Goal: Information Seeking & Learning: Compare options

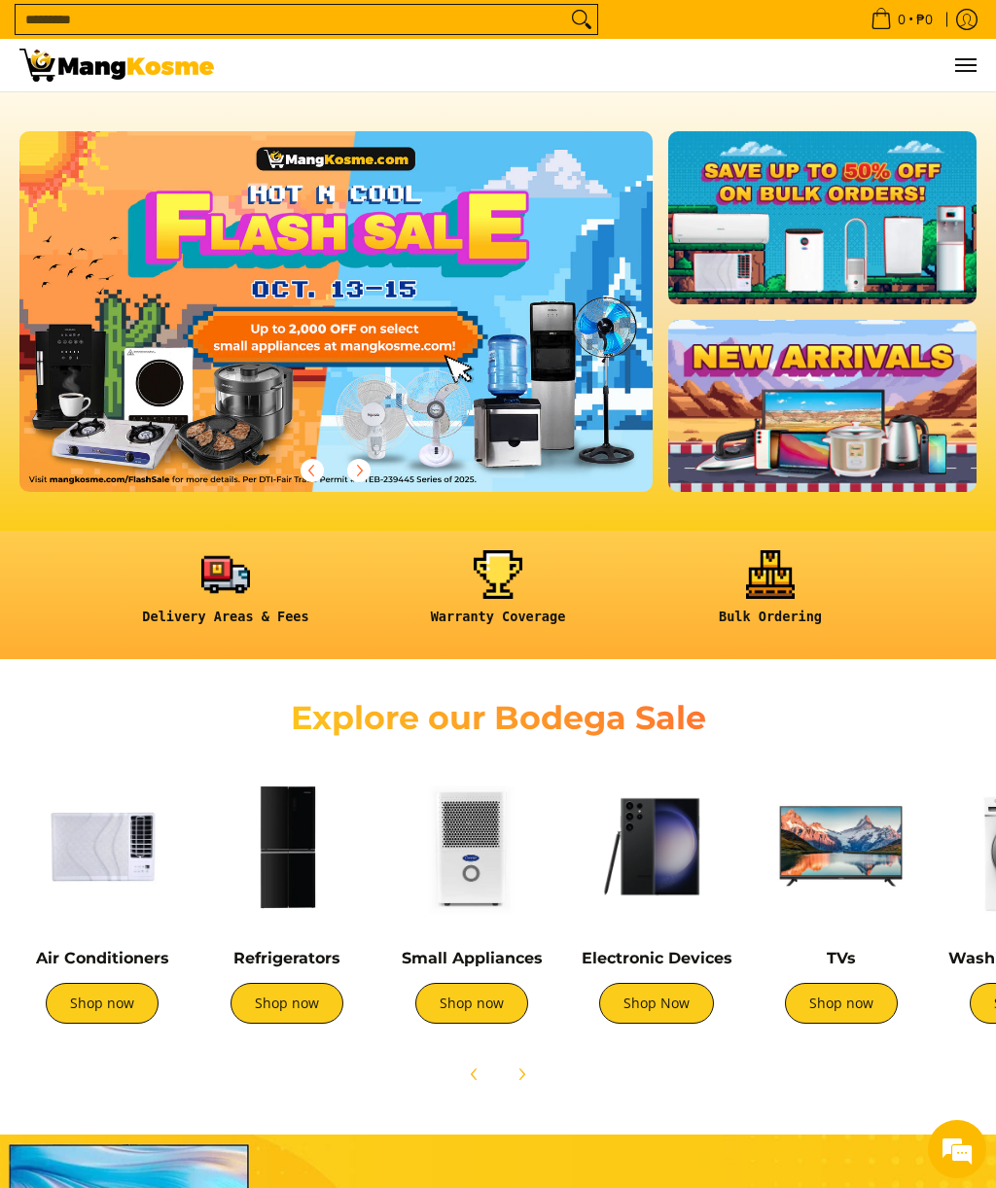
click at [285, 837] on img at bounding box center [286, 846] width 165 height 165
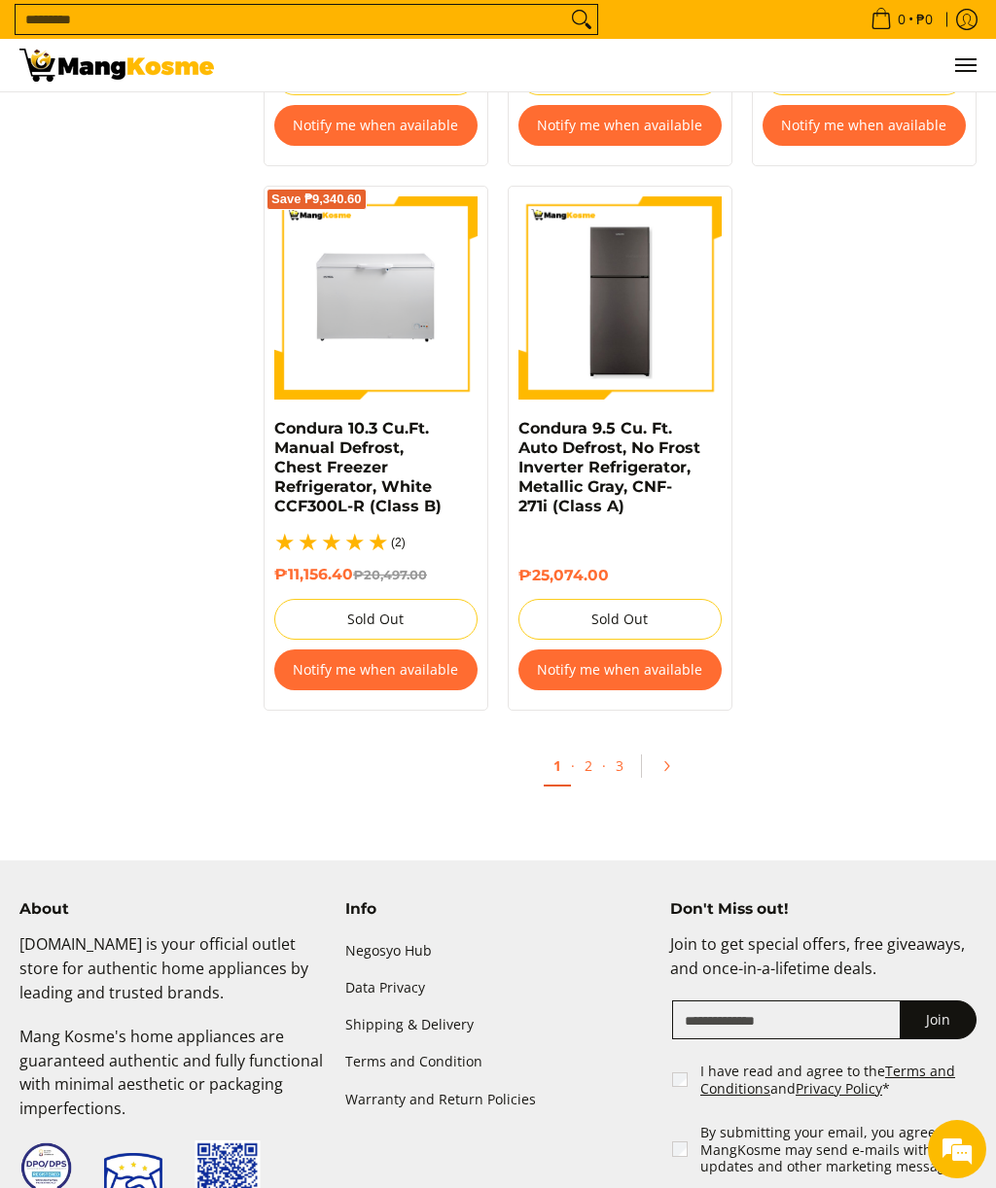
scroll to position [3875, 0]
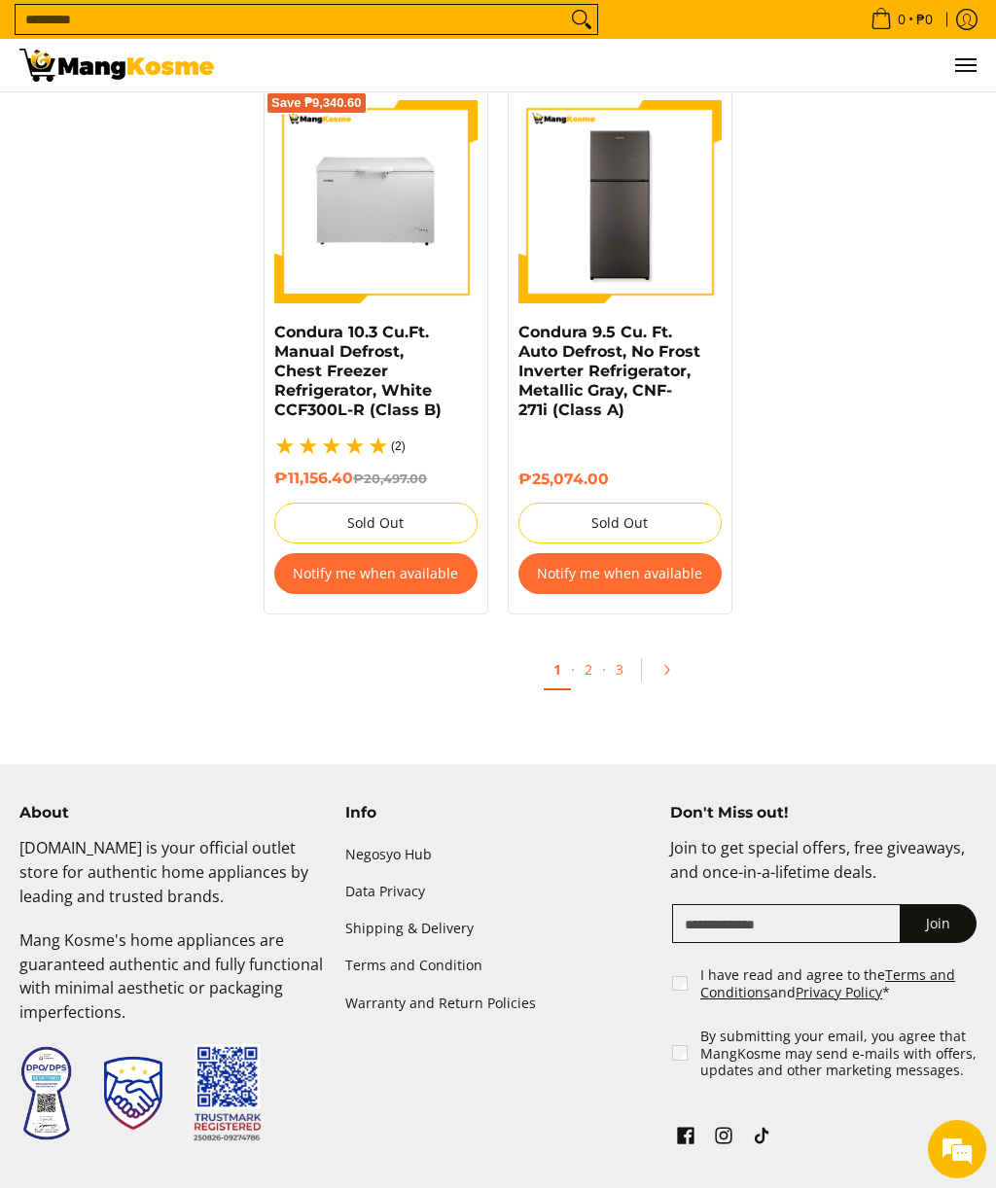
click at [686, 653] on link "Pagination" at bounding box center [673, 669] width 47 height 33
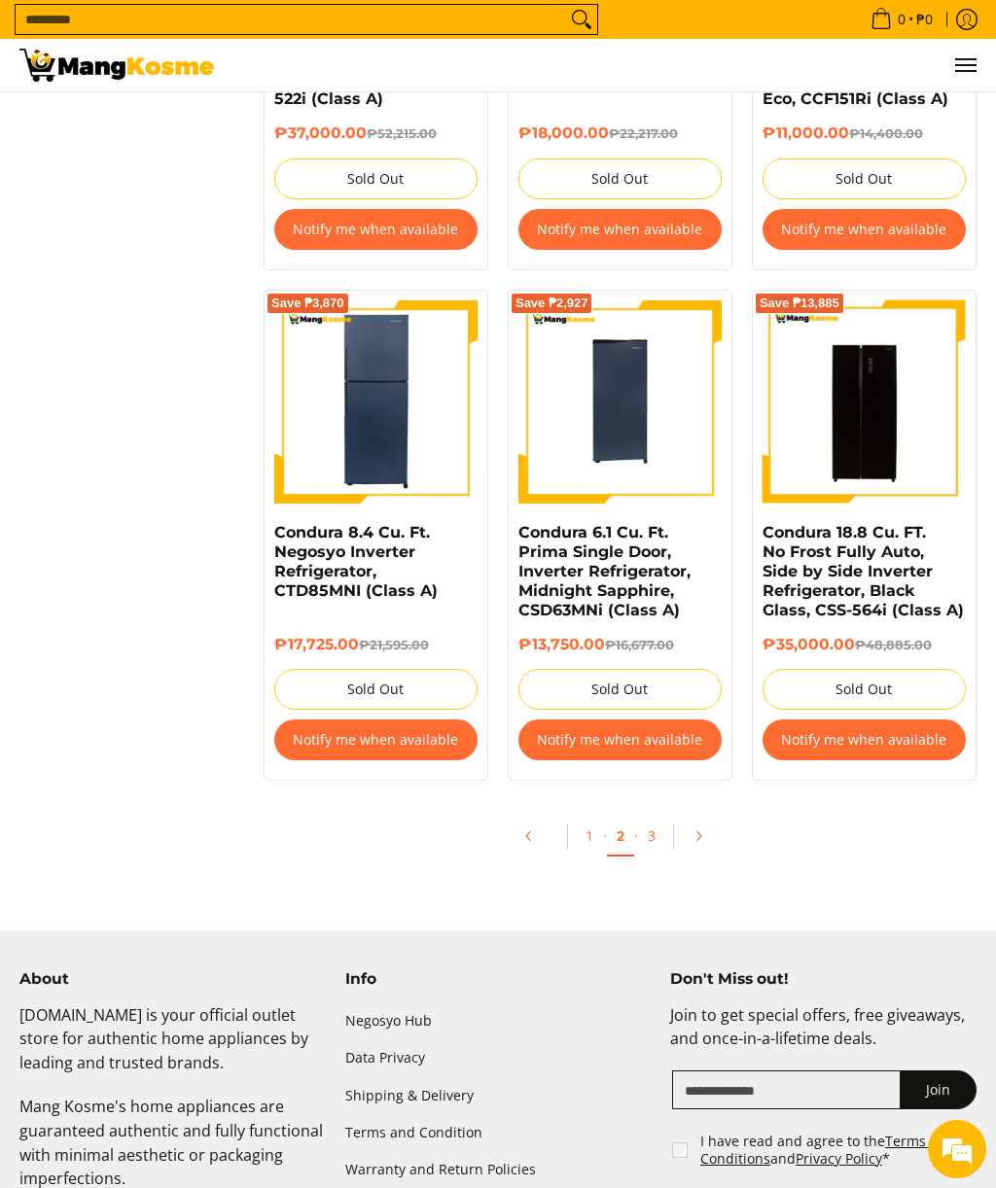
scroll to position [3656, 0]
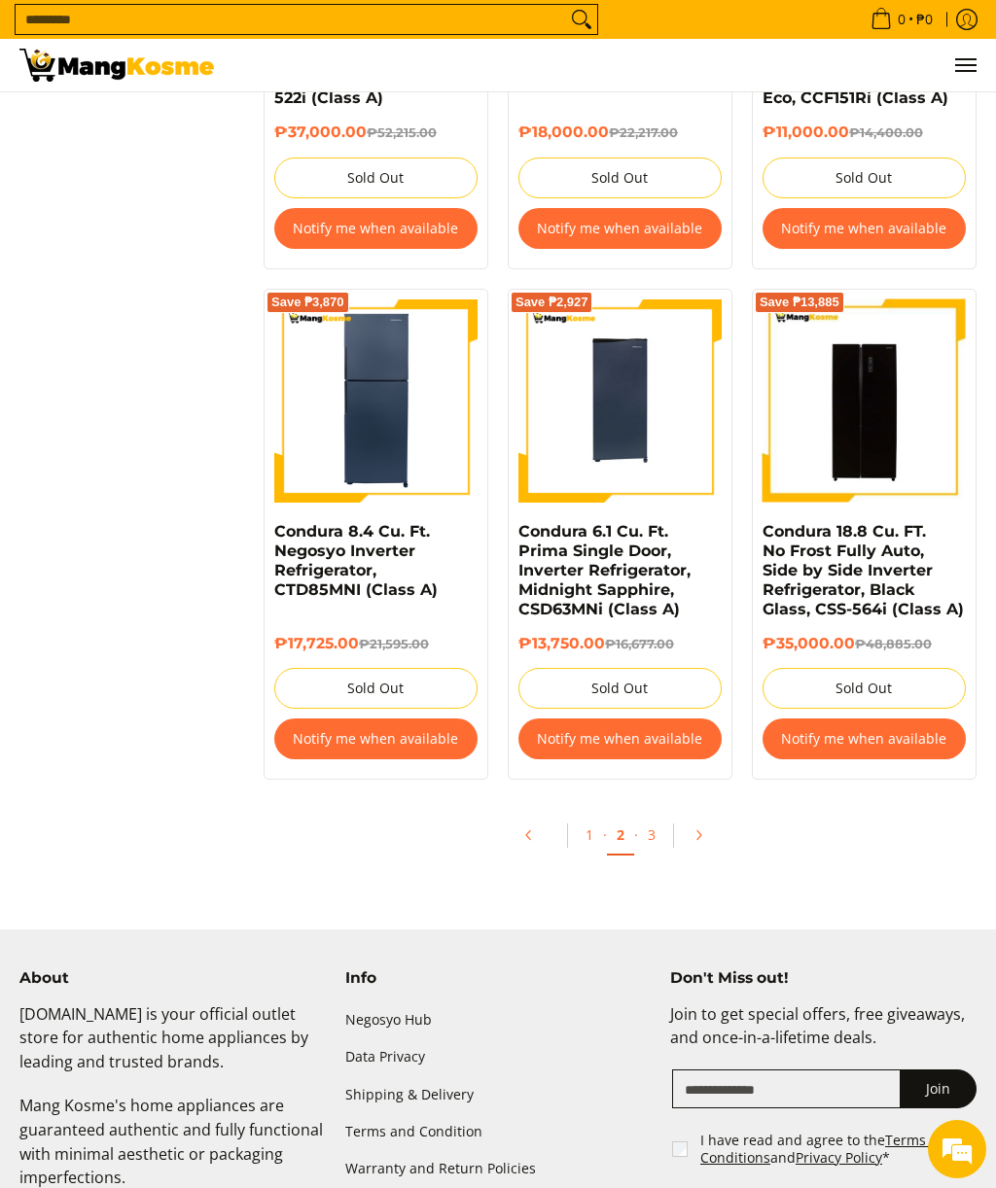
click at [712, 819] on link "Pagination" at bounding box center [705, 835] width 47 height 33
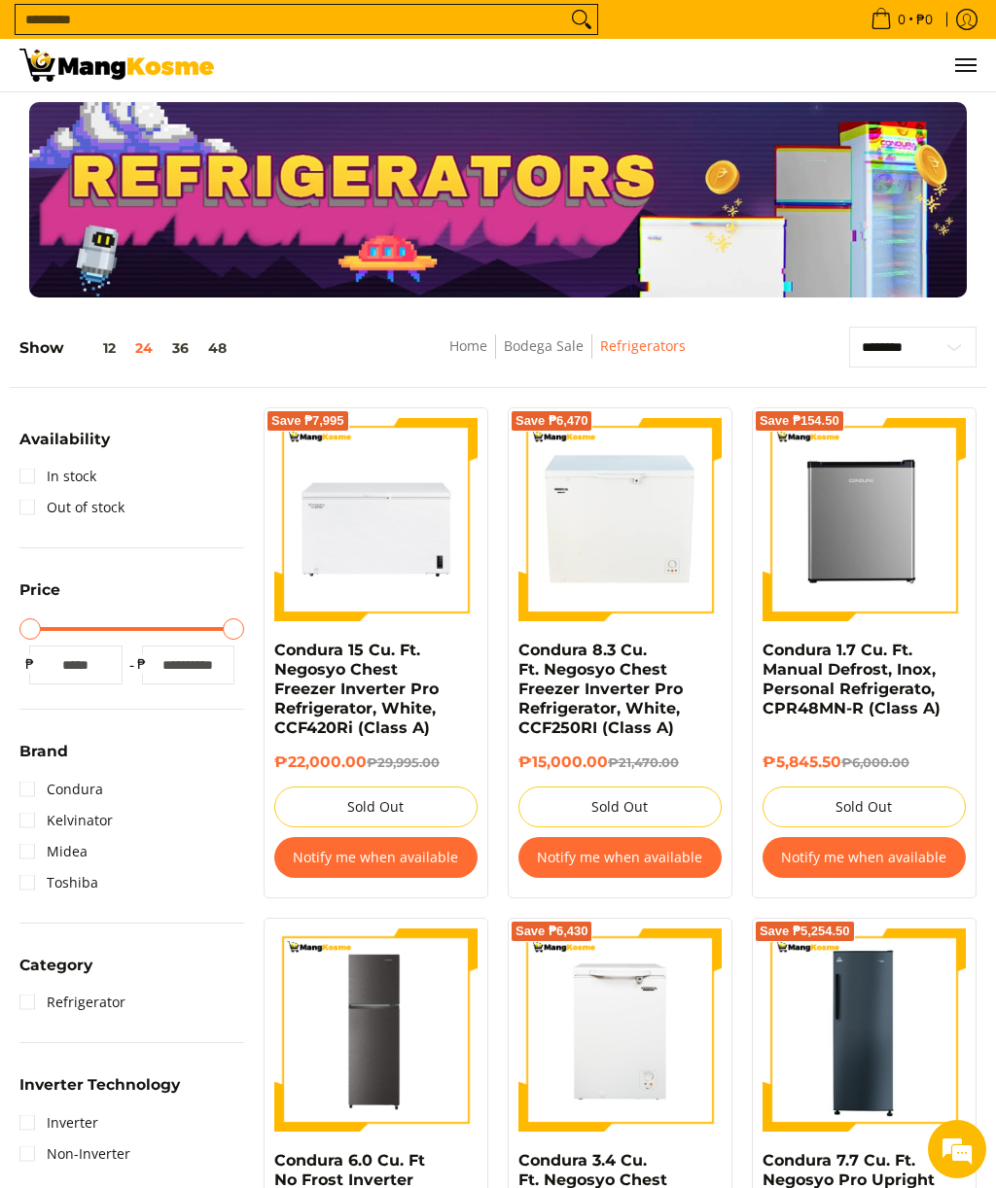
click at [216, 350] on button "48" at bounding box center [217, 348] width 38 height 16
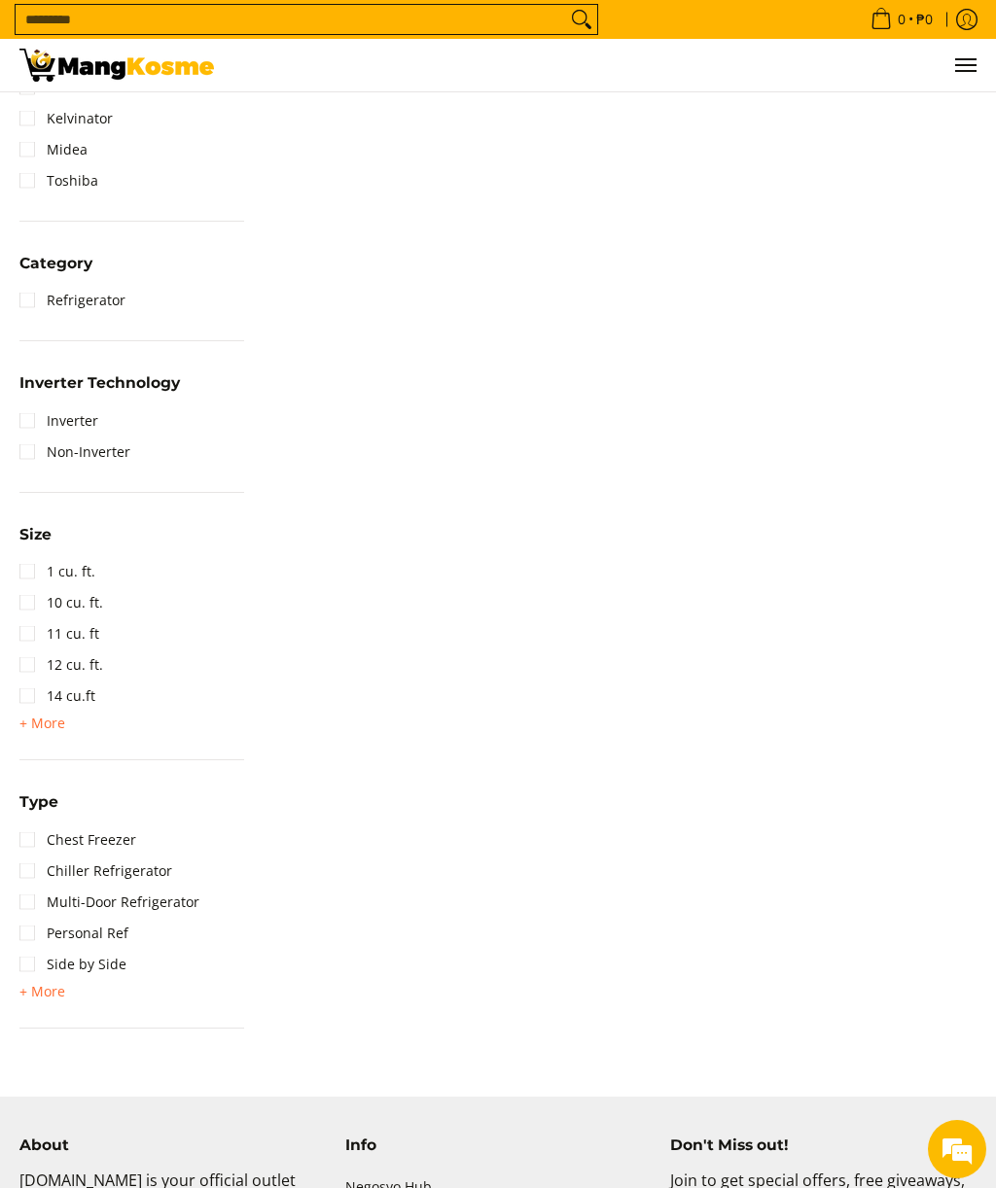
scroll to position [710, 0]
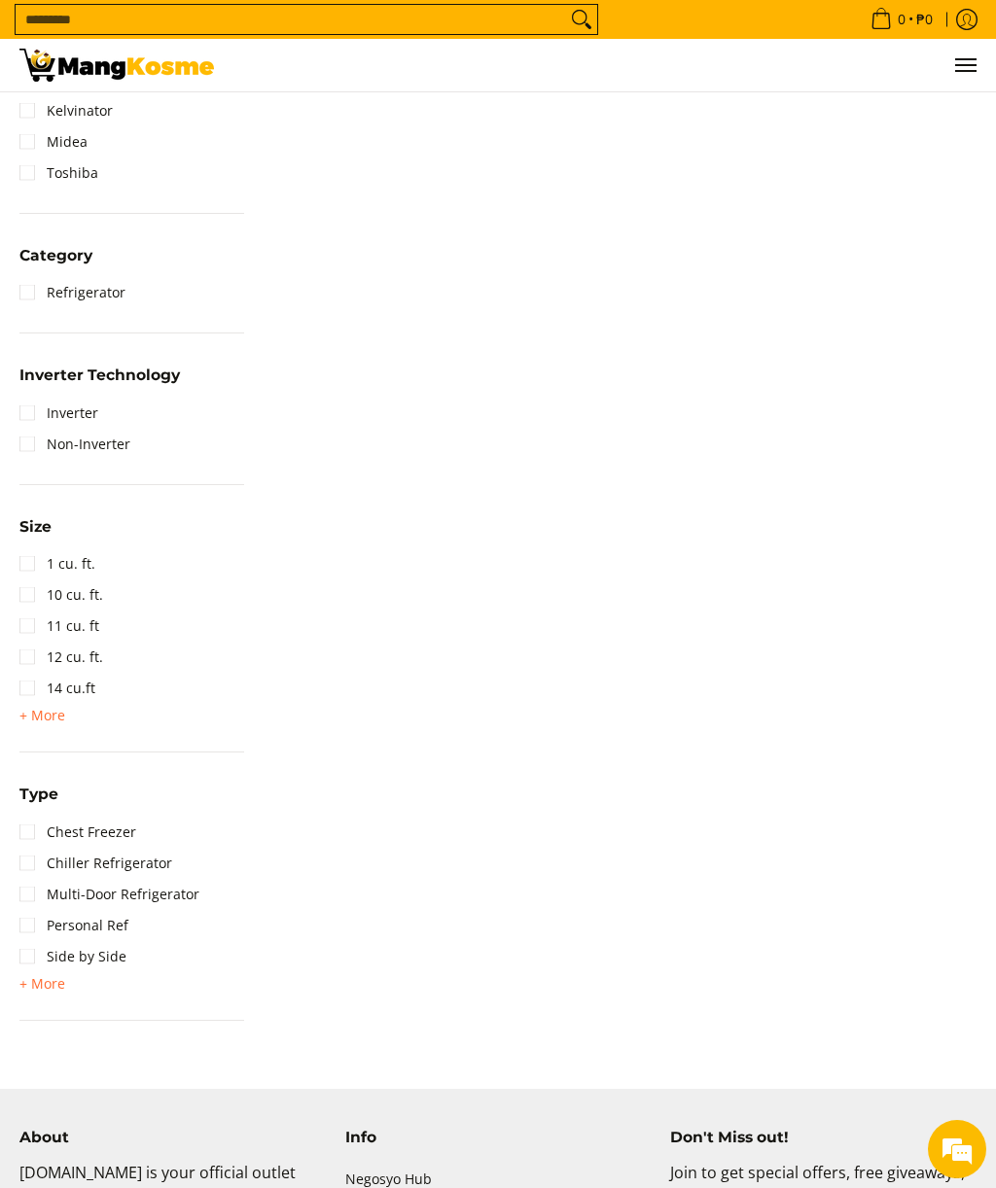
click at [48, 986] on span "+ More" at bounding box center [42, 984] width 46 height 16
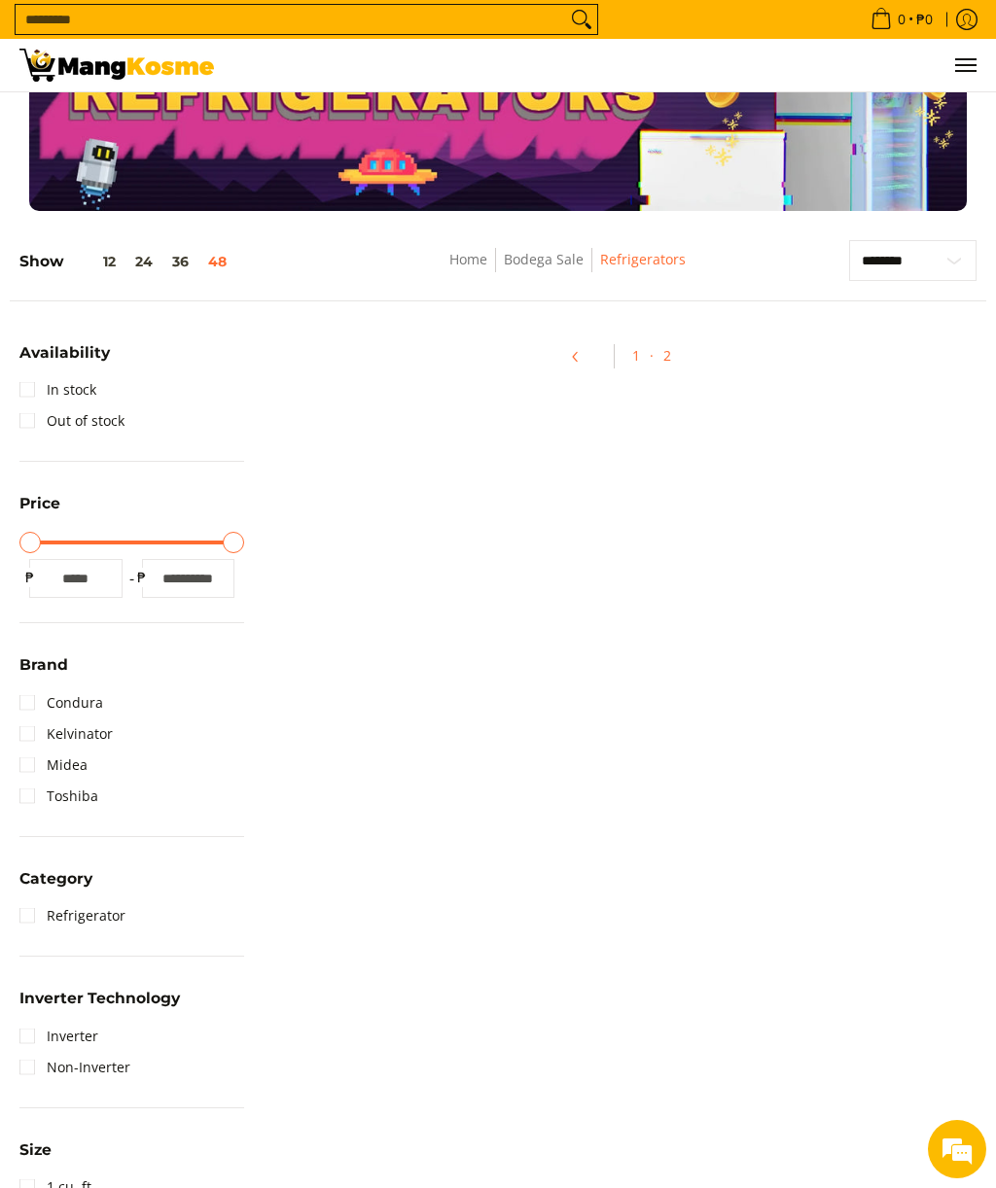
scroll to position [0, 0]
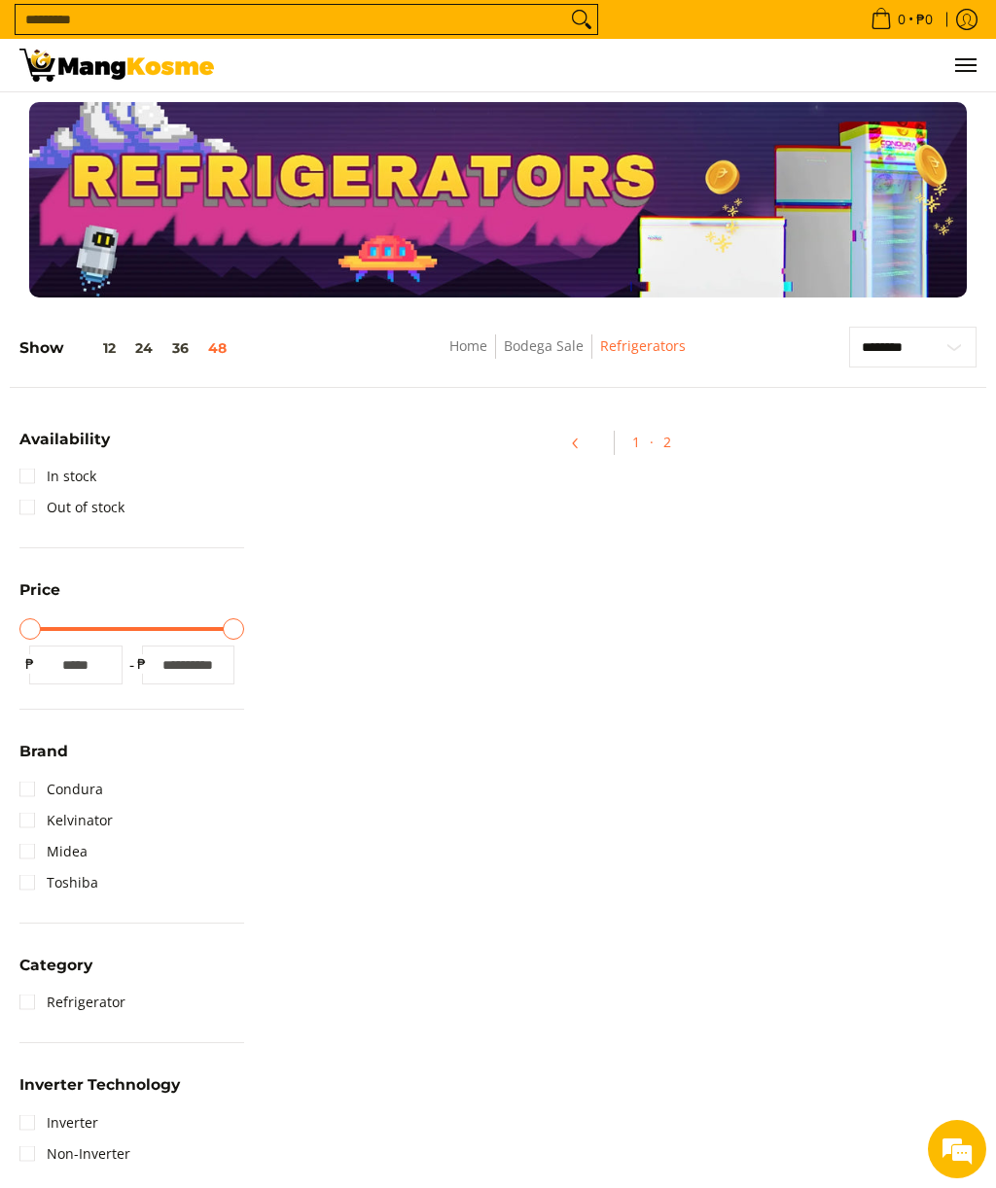
click at [34, 353] on h5 "Show 12 24 36 48" at bounding box center [127, 347] width 217 height 18
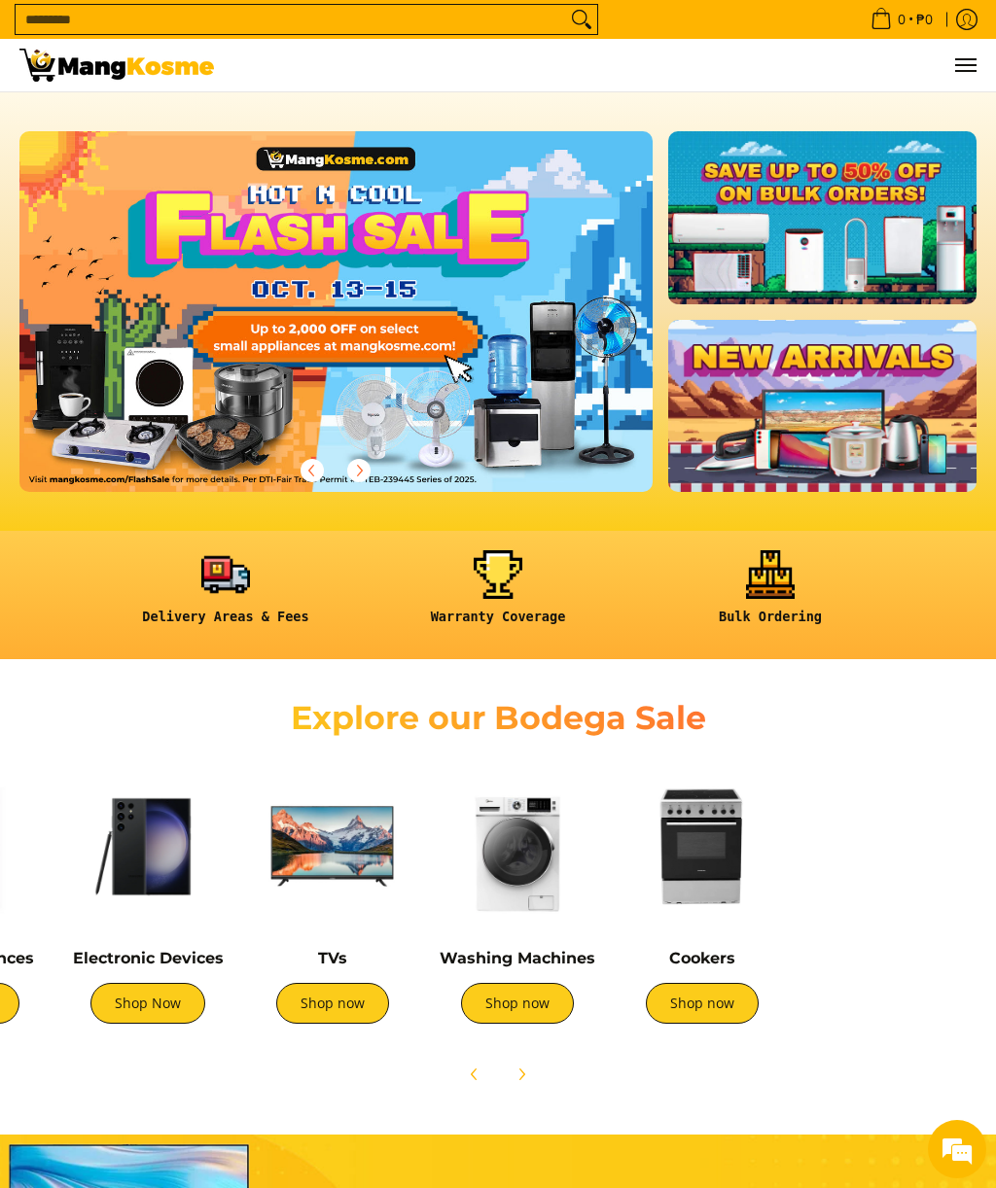
scroll to position [0, 569]
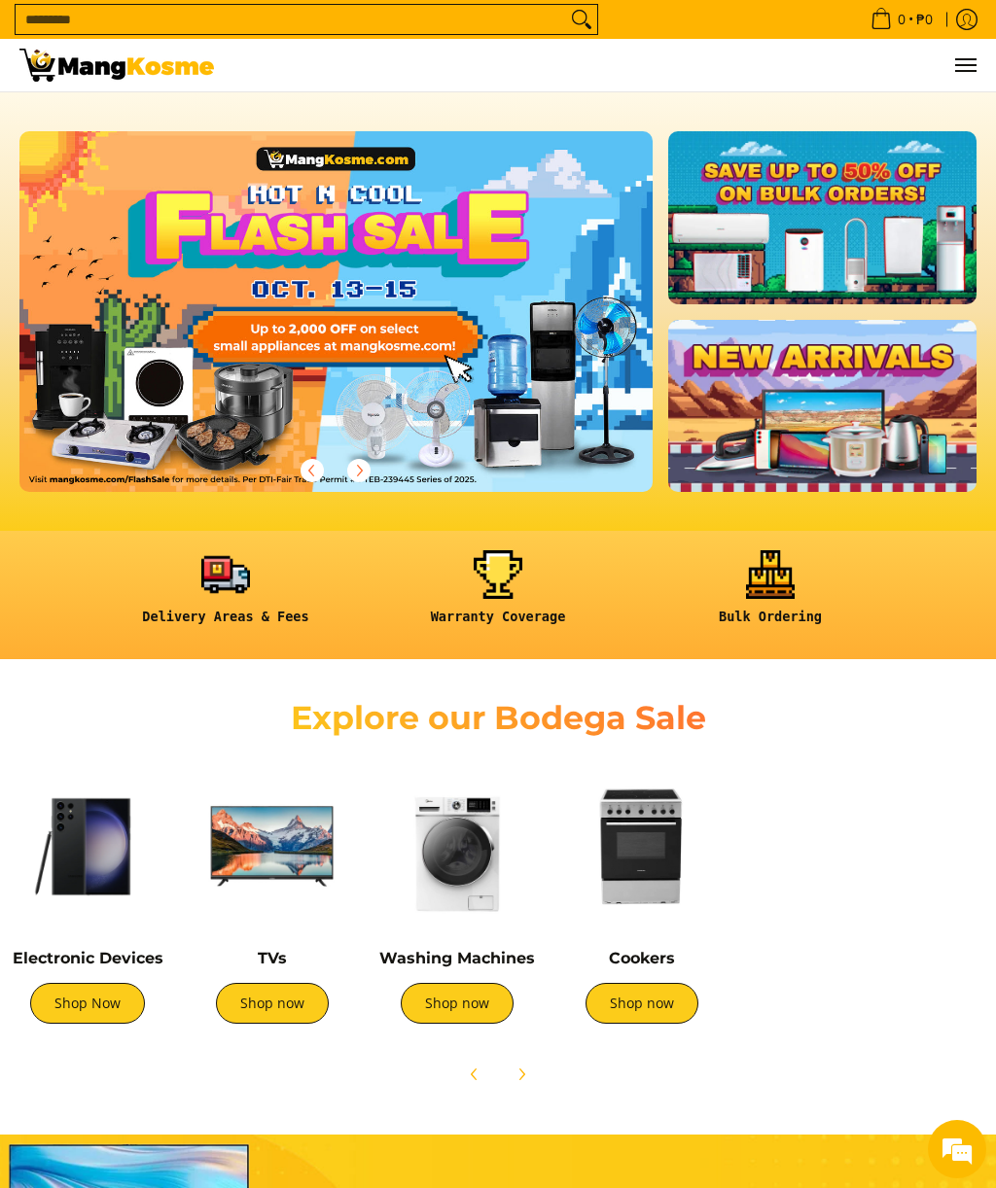
click at [275, 865] on img at bounding box center [272, 846] width 165 height 165
click at [659, 874] on img at bounding box center [641, 846] width 165 height 165
